Goal: Task Accomplishment & Management: Manage account settings

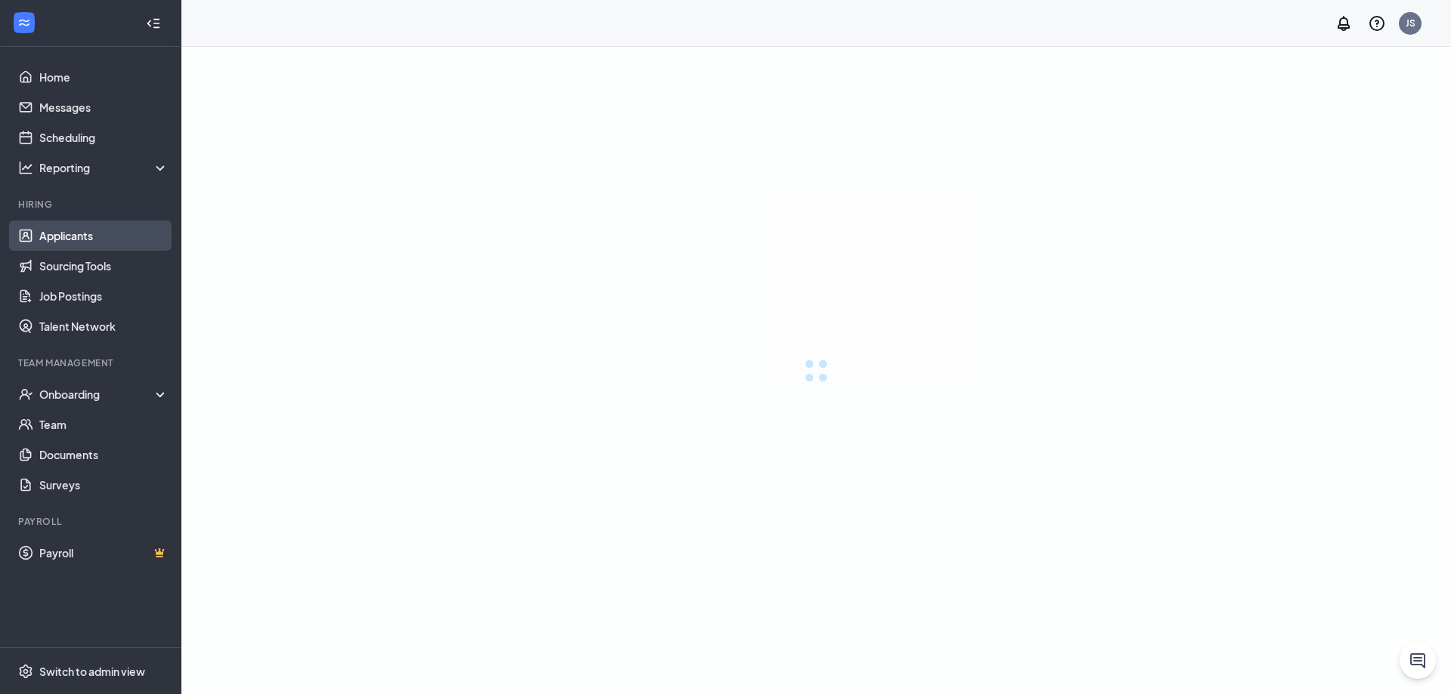
click at [90, 230] on link "Applicants" at bounding box center [103, 236] width 129 height 30
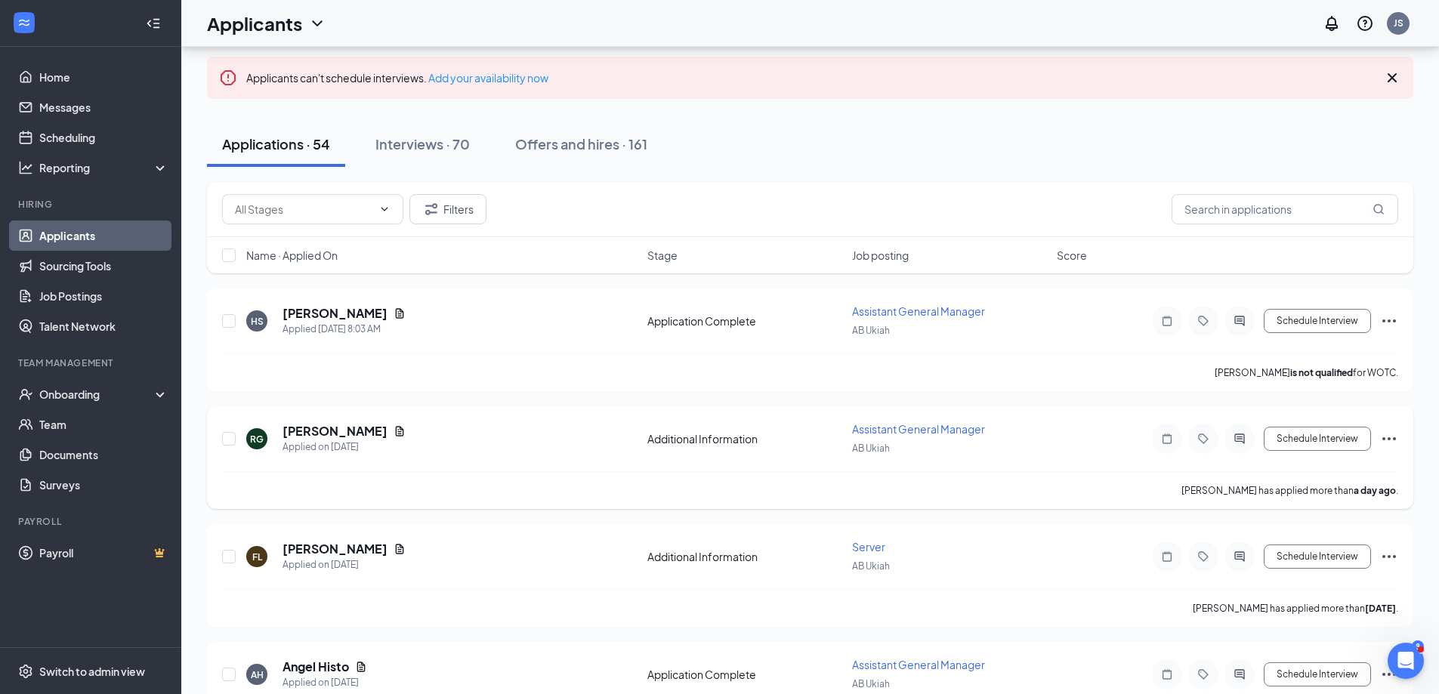
scroll to position [76, 0]
click at [404, 316] on icon "Document" at bounding box center [400, 314] width 12 height 12
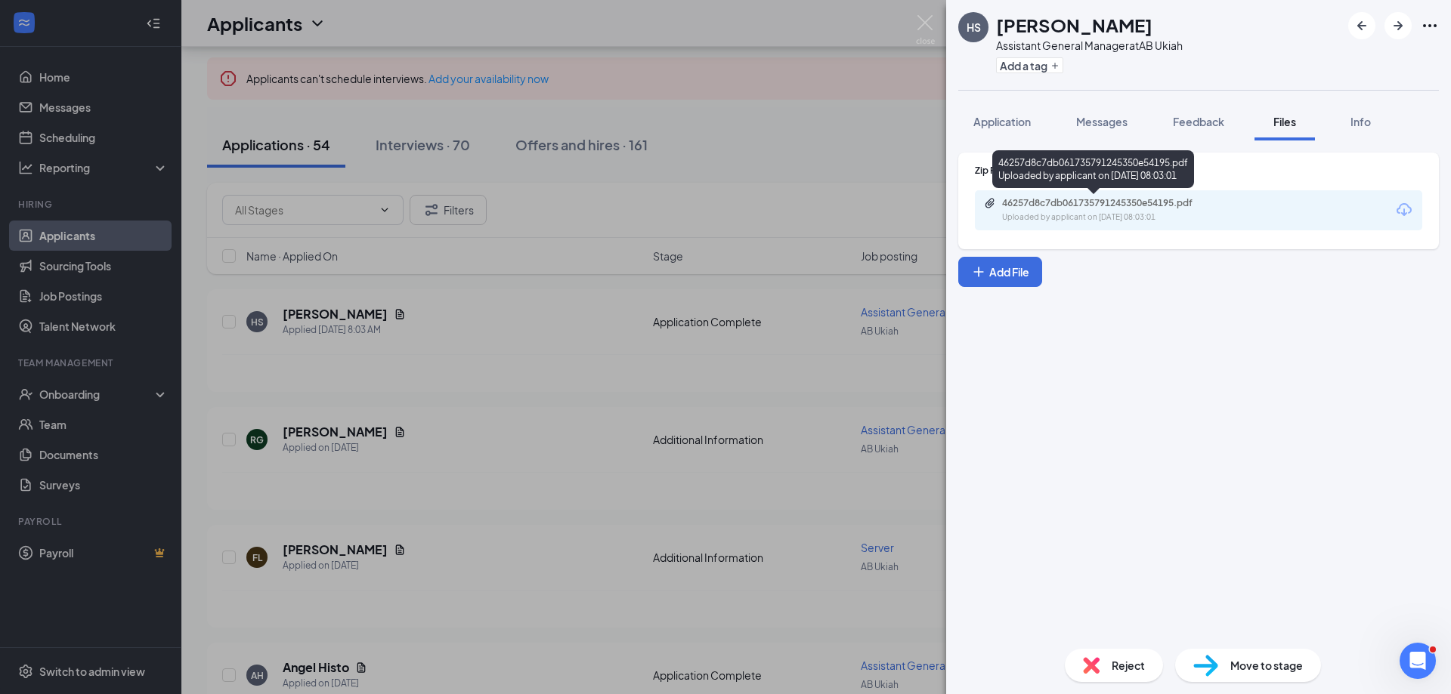
click at [1072, 209] on div "46257d8c7db061735791245350e54195.pdf Uploaded by applicant on [DATE] 08:03:01" at bounding box center [1106, 210] width 245 height 26
click at [915, 23] on div "HS [PERSON_NAME] Assistant General Manager at AB Ukiah Add a tag Application Me…" at bounding box center [725, 347] width 1451 height 694
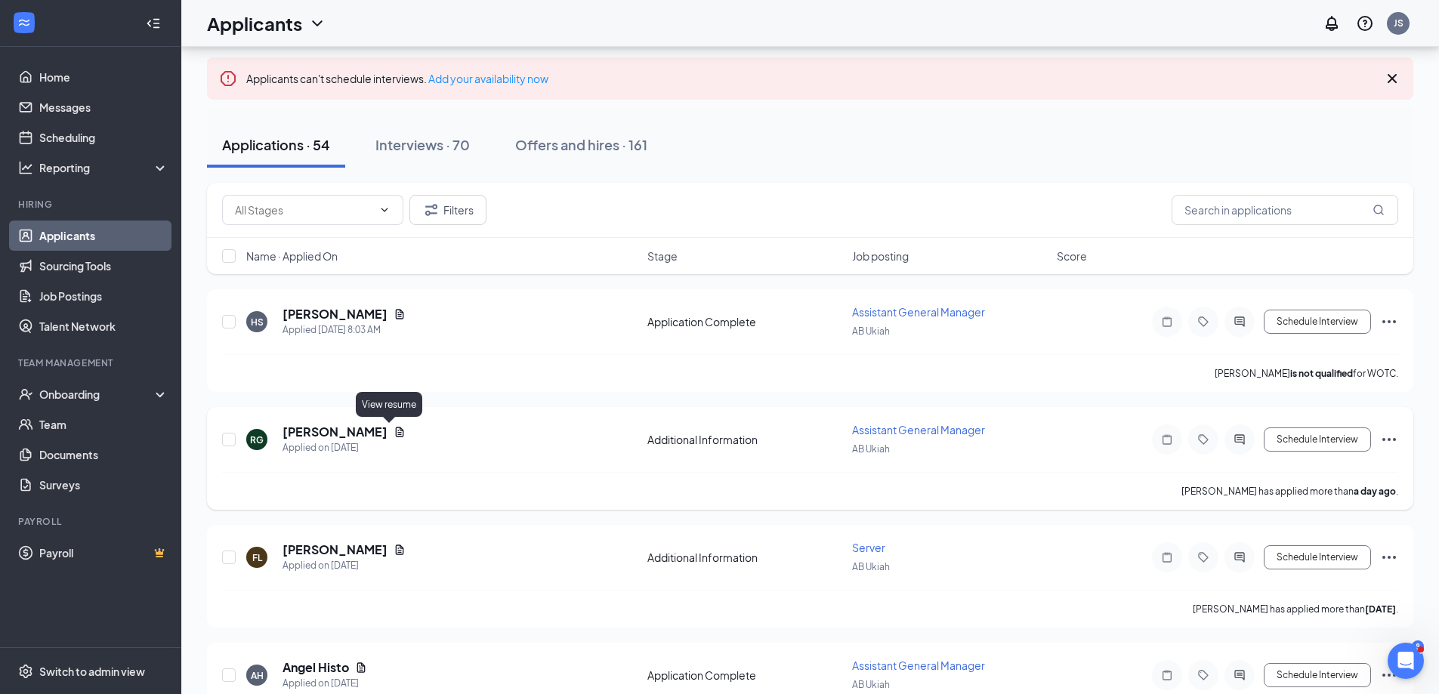
click at [394, 432] on icon "Document" at bounding box center [400, 432] width 12 height 12
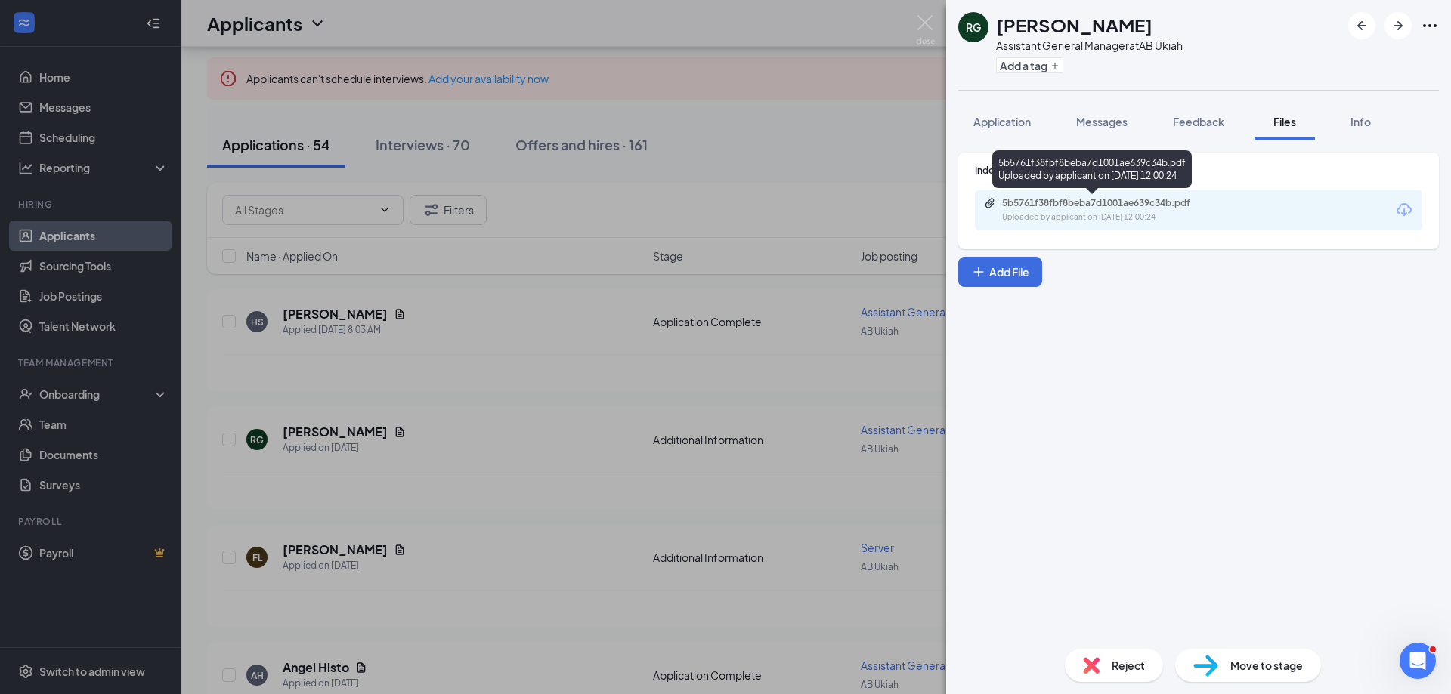
click at [1065, 212] on div "Uploaded by applicant on [DATE] 12:00:24" at bounding box center [1115, 218] width 227 height 12
click at [415, 147] on div "RG [PERSON_NAME] Assistant General Manager at AB Ukiah Add a tag Application Me…" at bounding box center [725, 347] width 1451 height 694
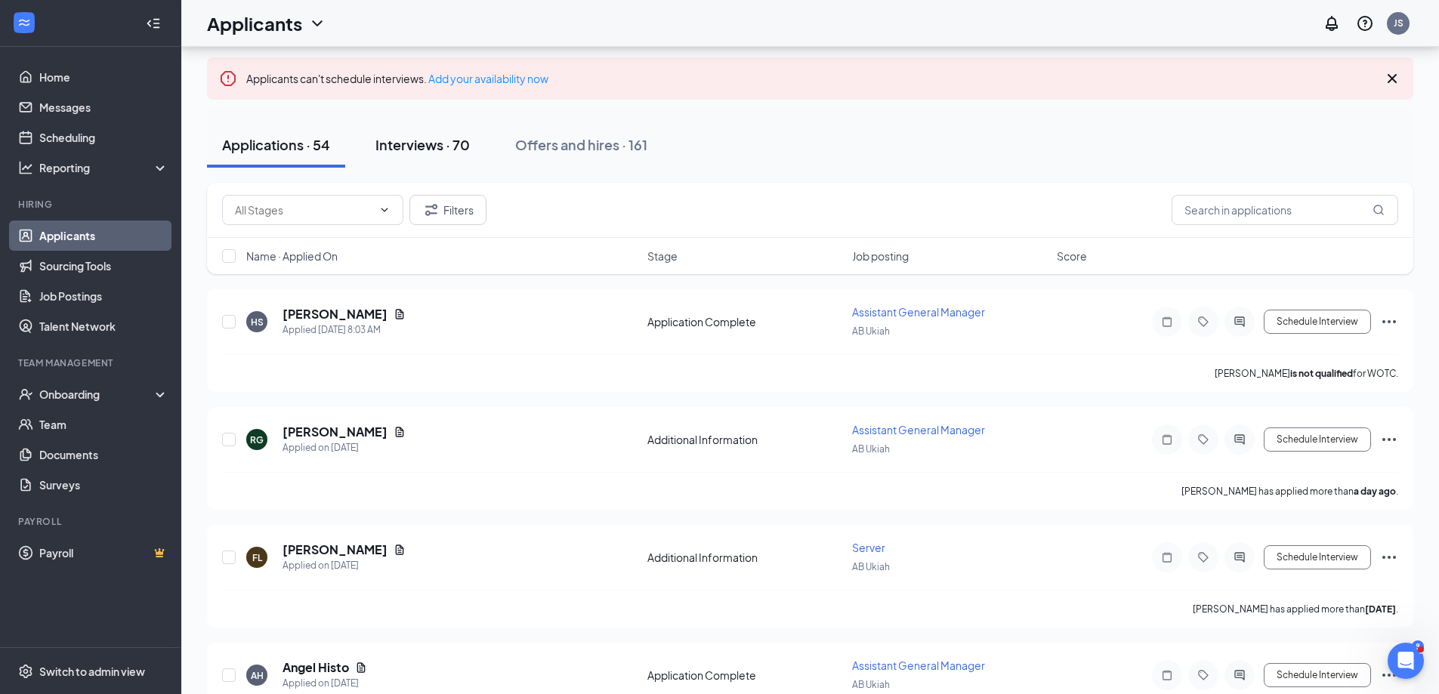
click at [424, 140] on div "Interviews · 70" at bounding box center [423, 144] width 94 height 19
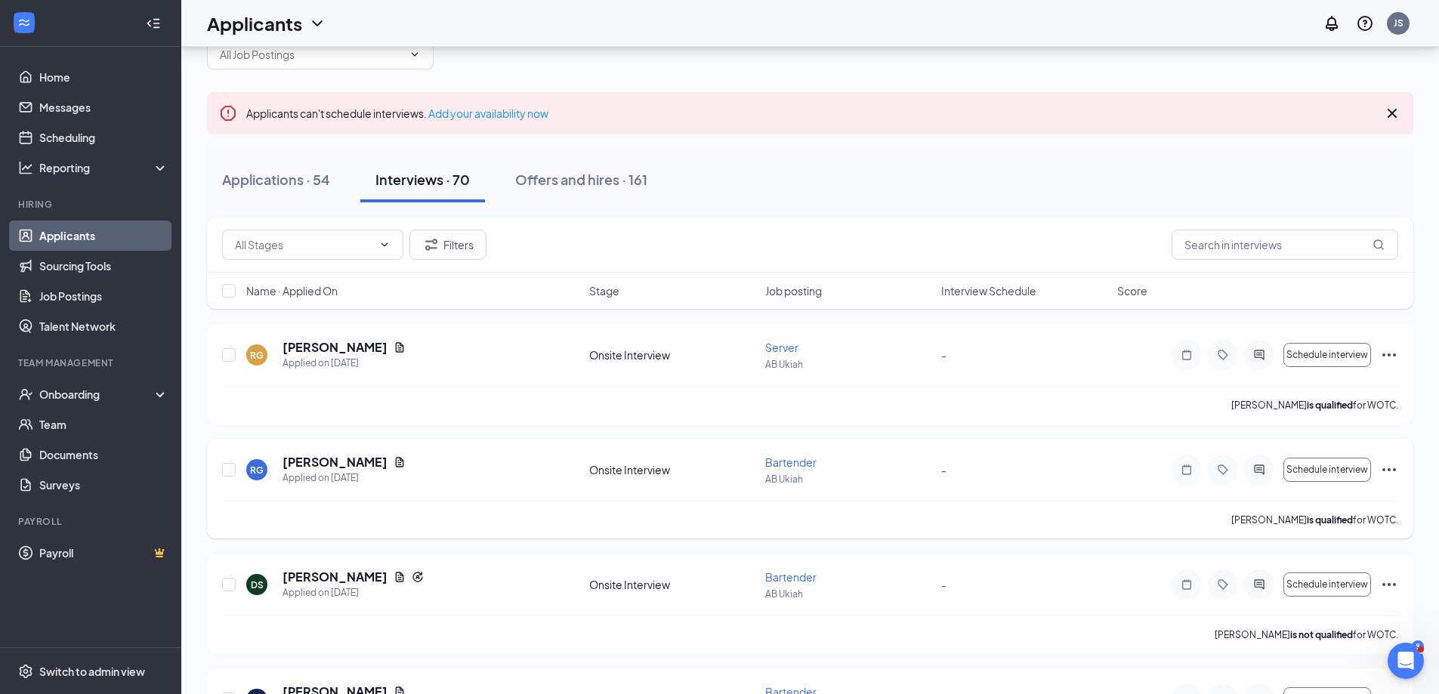
scroll to position [76, 0]
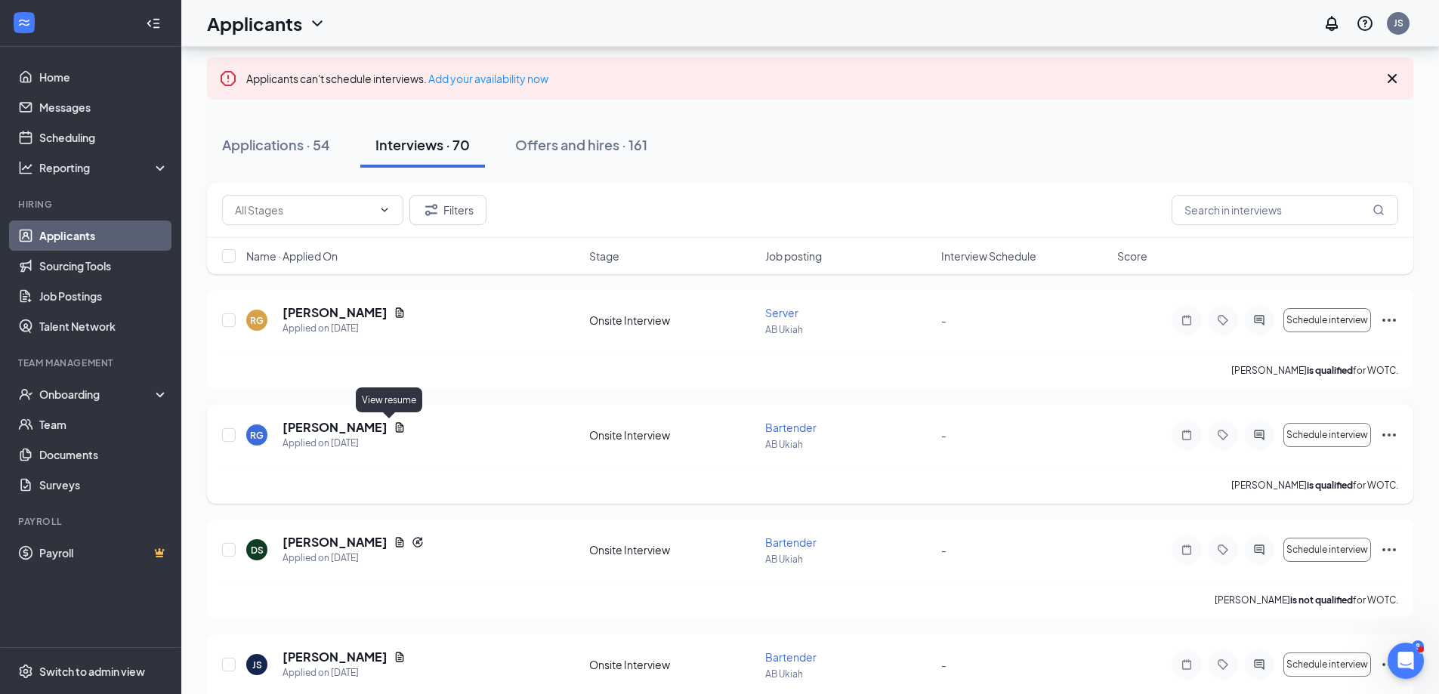
click at [394, 429] on icon "Document" at bounding box center [400, 428] width 12 height 12
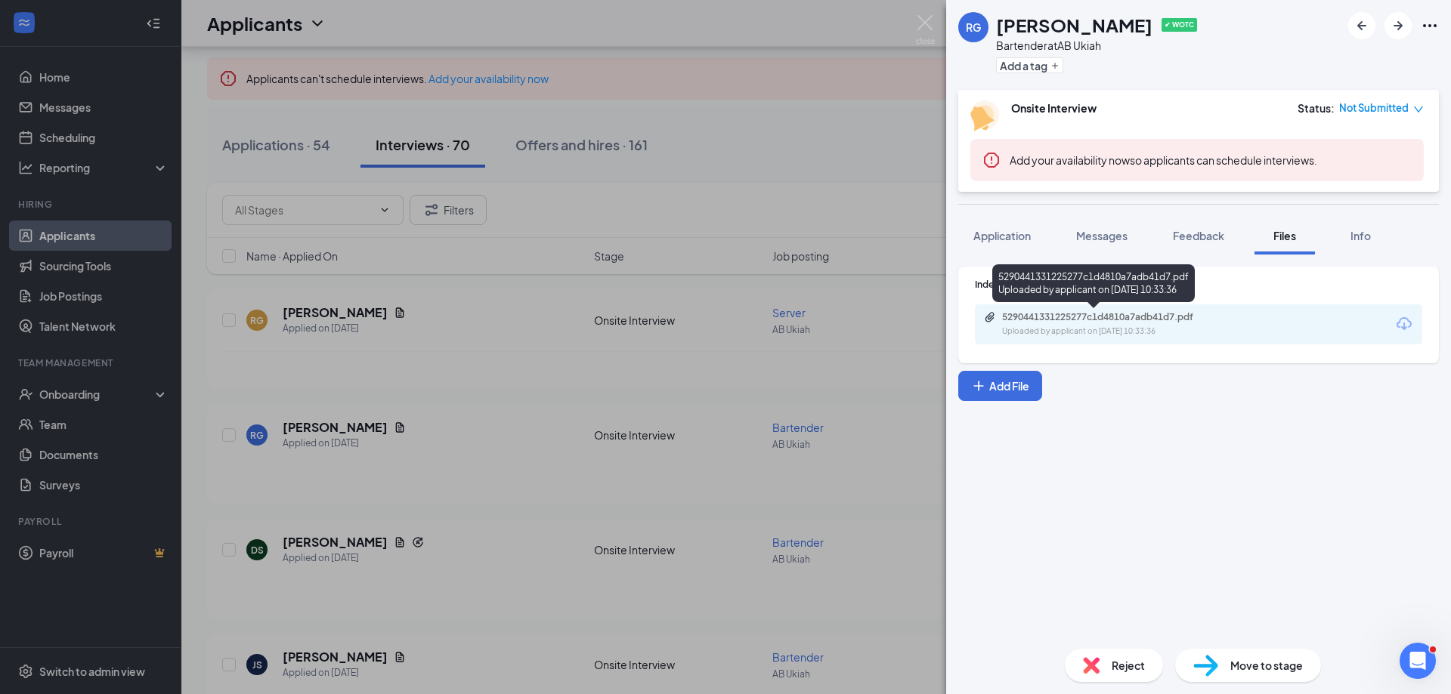
click at [1051, 319] on div "5290441331225277c1d4810a7adb41d7.pdf" at bounding box center [1108, 317] width 212 height 12
click at [927, 19] on img at bounding box center [925, 29] width 19 height 29
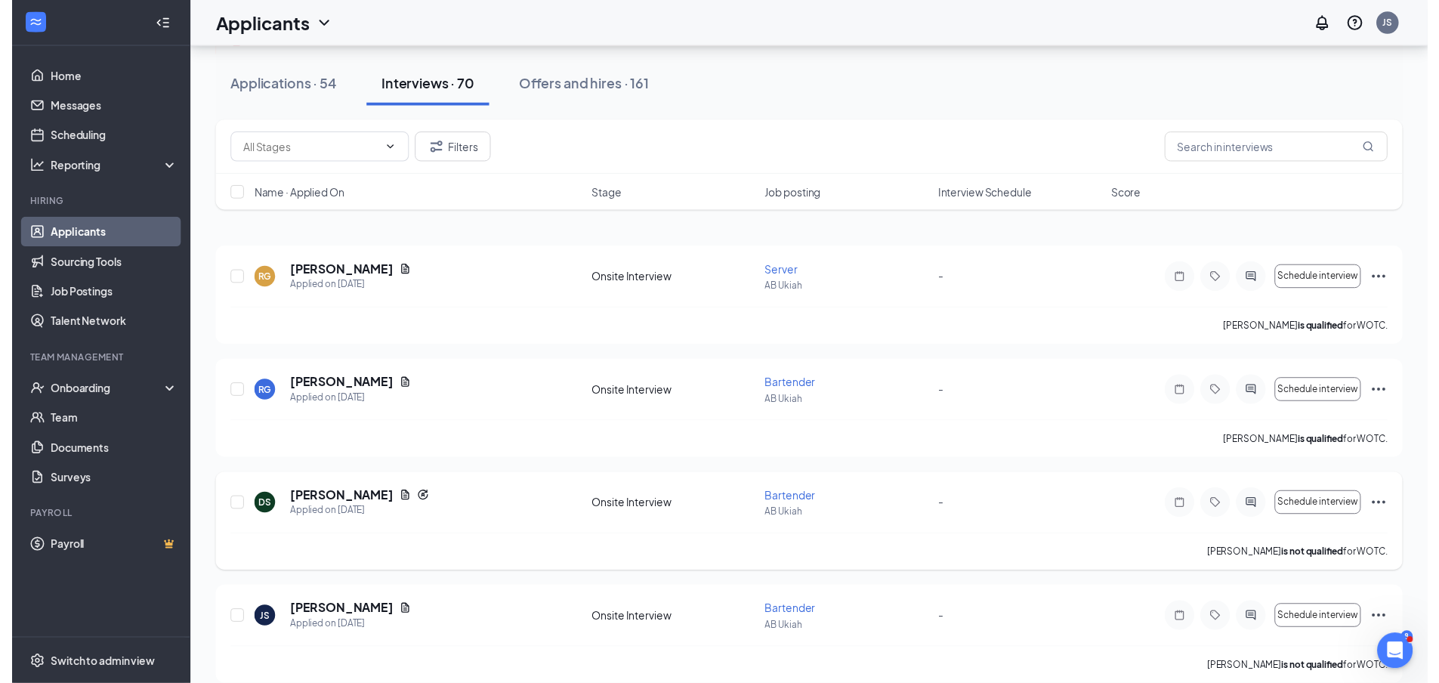
scroll to position [151, 0]
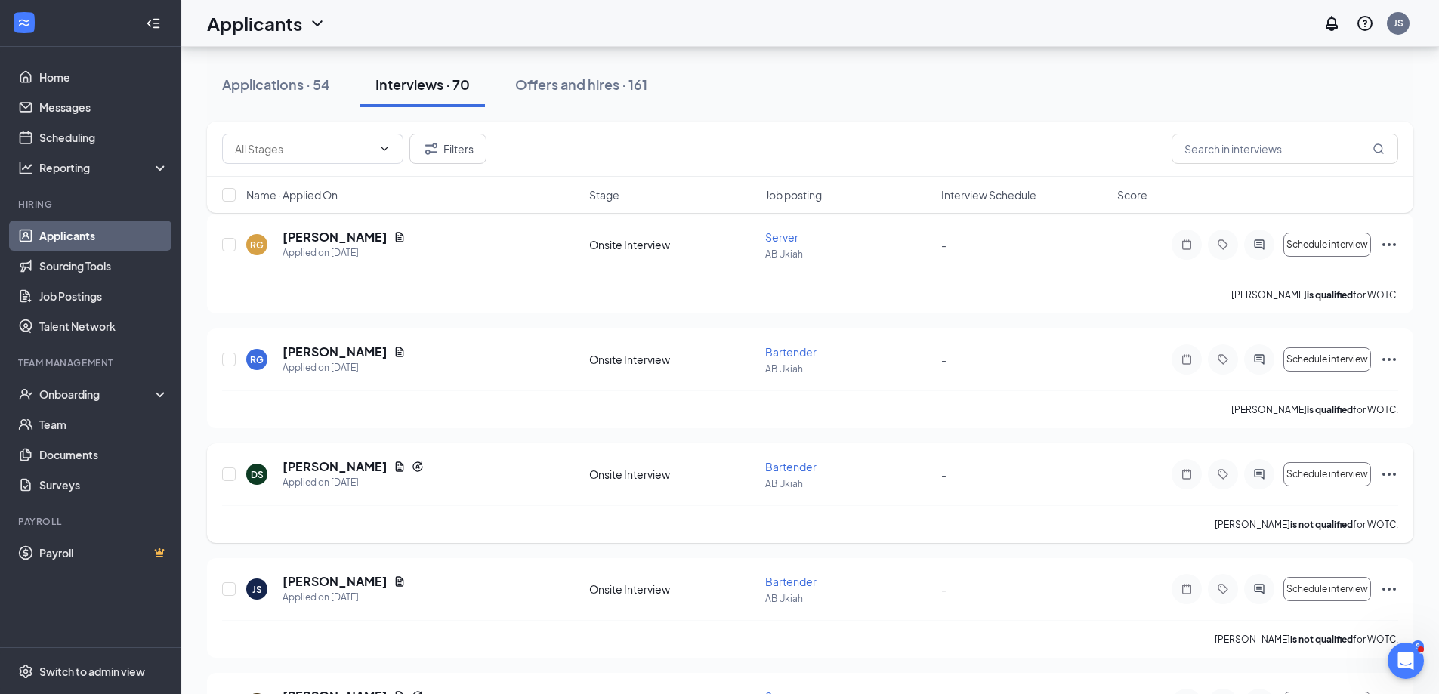
click at [394, 468] on icon "Document" at bounding box center [400, 467] width 12 height 12
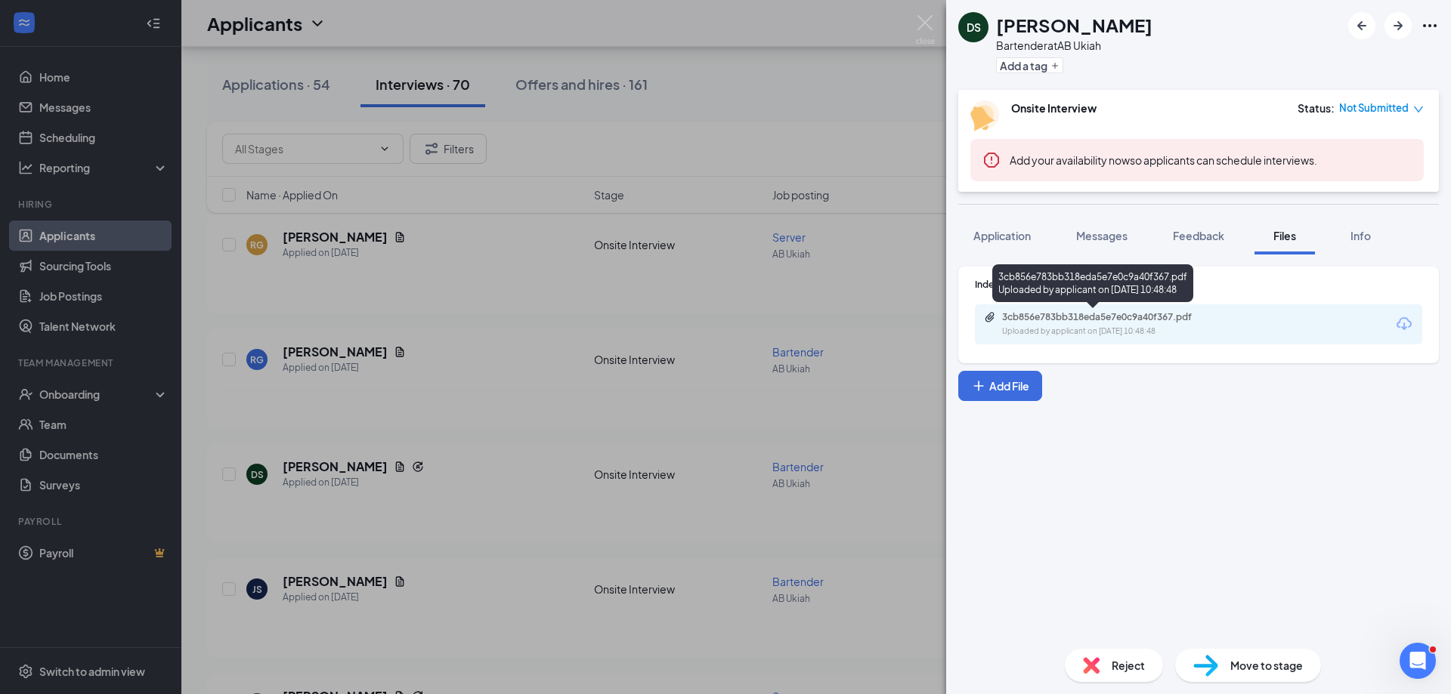
click at [1065, 323] on div "3cb856e783bb318eda5e7e0c9a40f367.pdf" at bounding box center [1108, 317] width 212 height 12
click at [921, 32] on img at bounding box center [925, 29] width 19 height 29
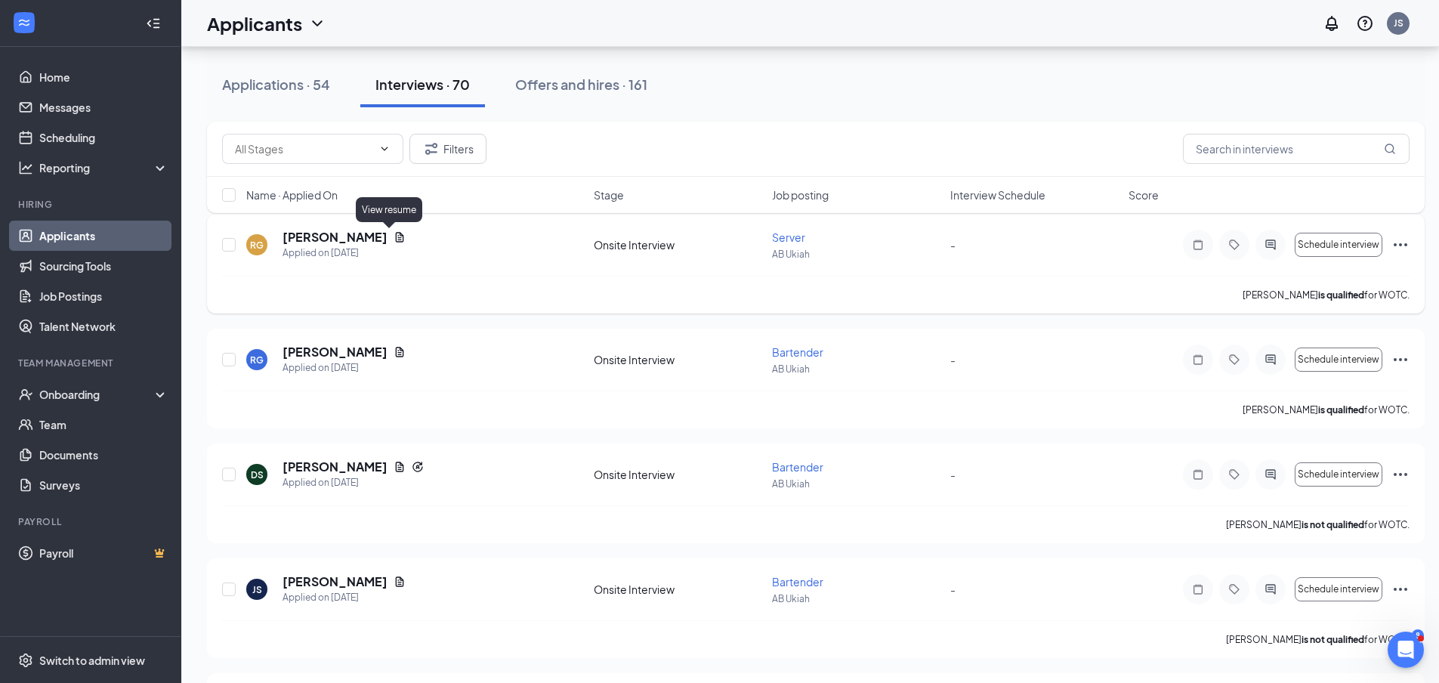
click at [394, 234] on icon "Document" at bounding box center [400, 237] width 12 height 12
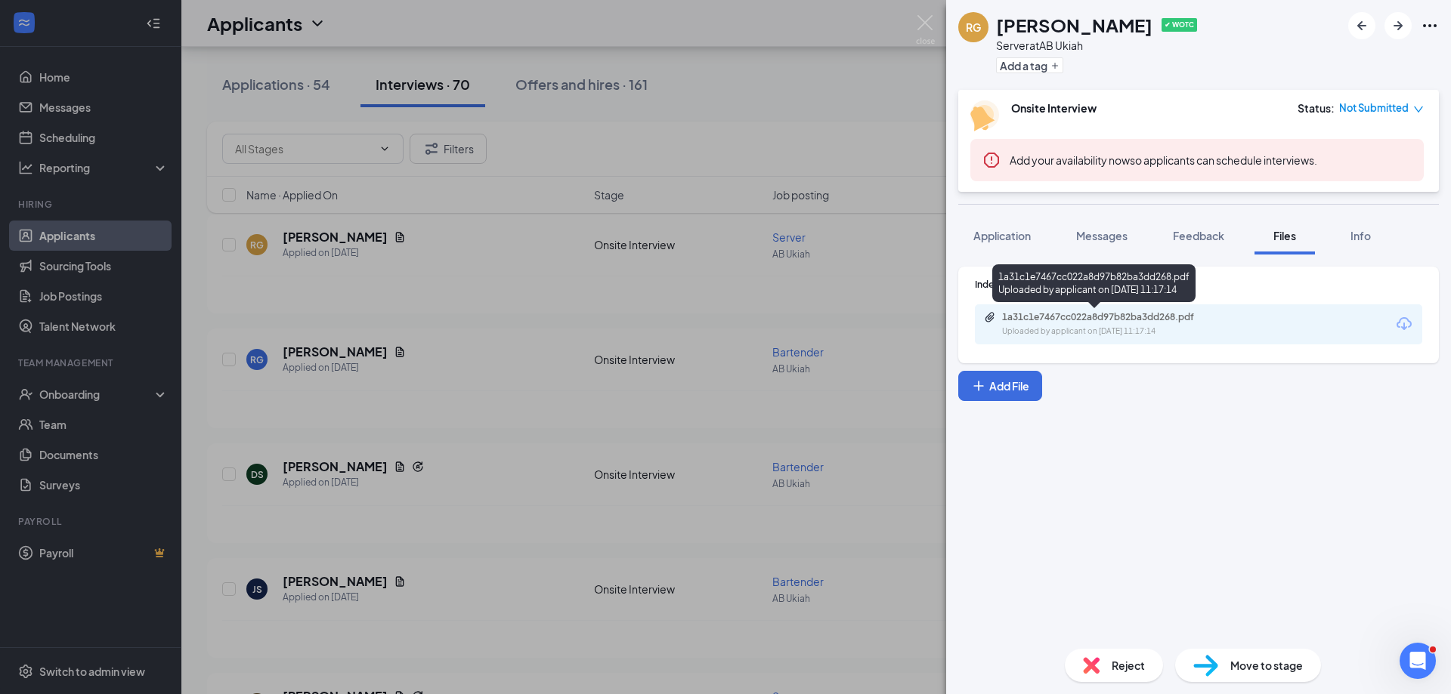
click at [1111, 326] on div "Uploaded by applicant on [DATE] 11:17:14" at bounding box center [1115, 332] width 227 height 12
click at [920, 29] on img at bounding box center [925, 29] width 19 height 29
